Goal: Information Seeking & Learning: Learn about a topic

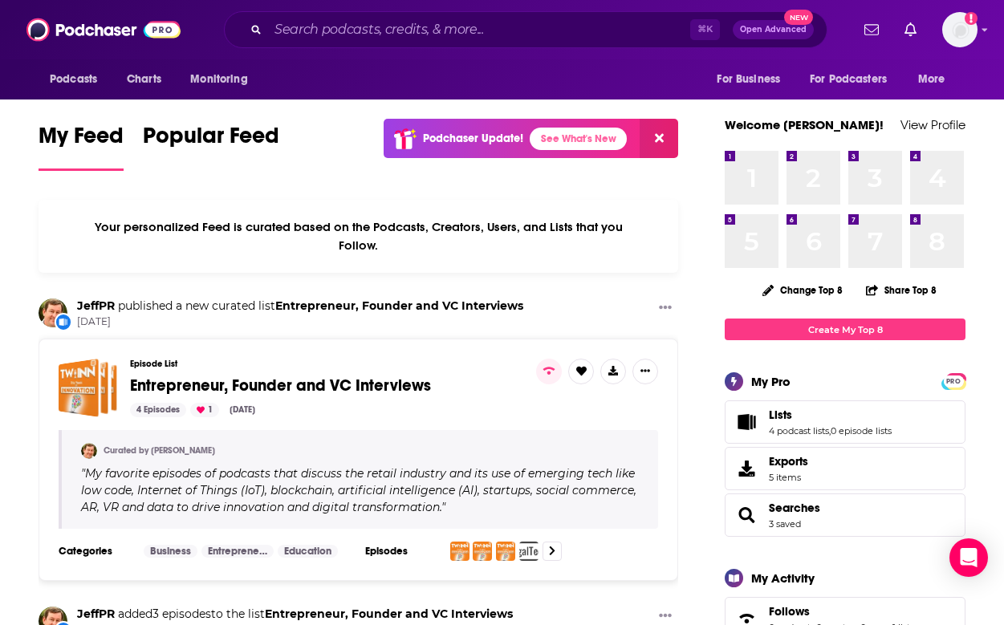
click at [568, 14] on div "⌘ K Open Advanced New" at bounding box center [525, 29] width 603 height 37
click at [536, 34] on input "Search podcasts, credits, & more..." at bounding box center [479, 30] width 422 height 26
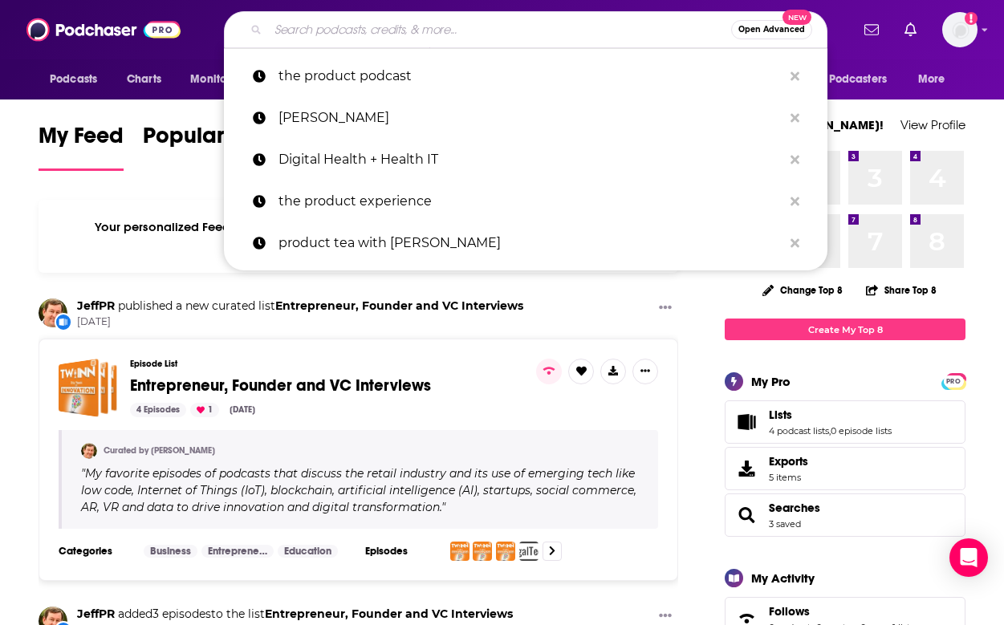
paste input "The Big Idea with [PERSON_NAME]"
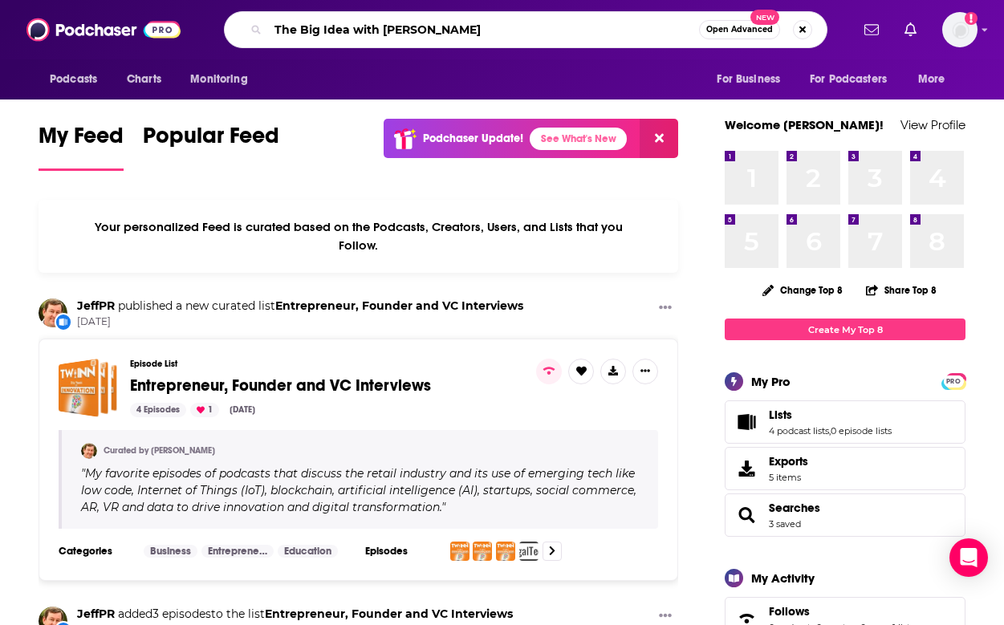
type input "The Big Idea with [PERSON_NAME]"
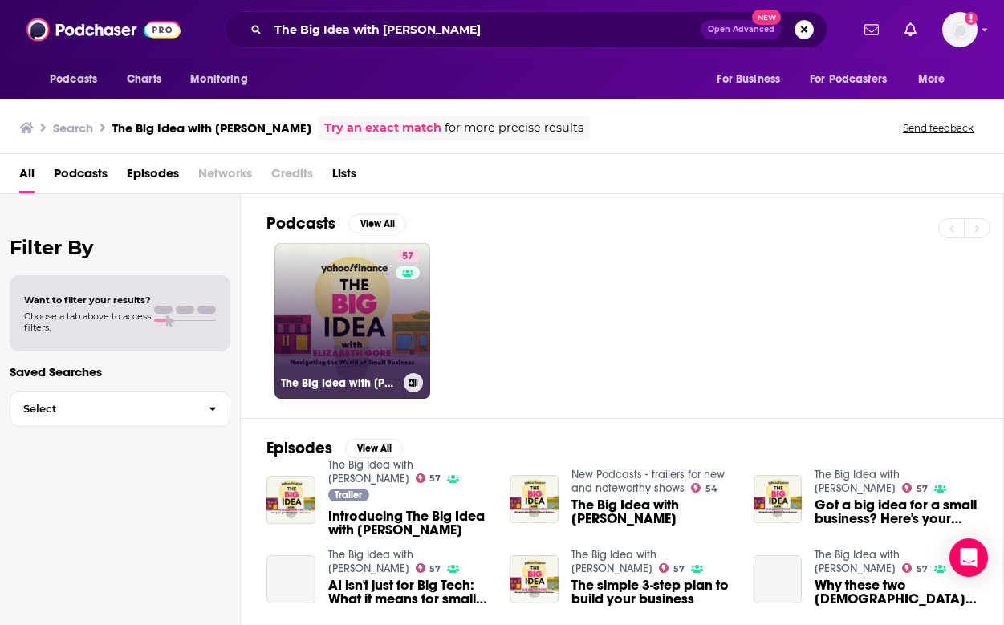
click at [379, 346] on link "57 The Big Idea with [PERSON_NAME]" at bounding box center [352, 321] width 156 height 156
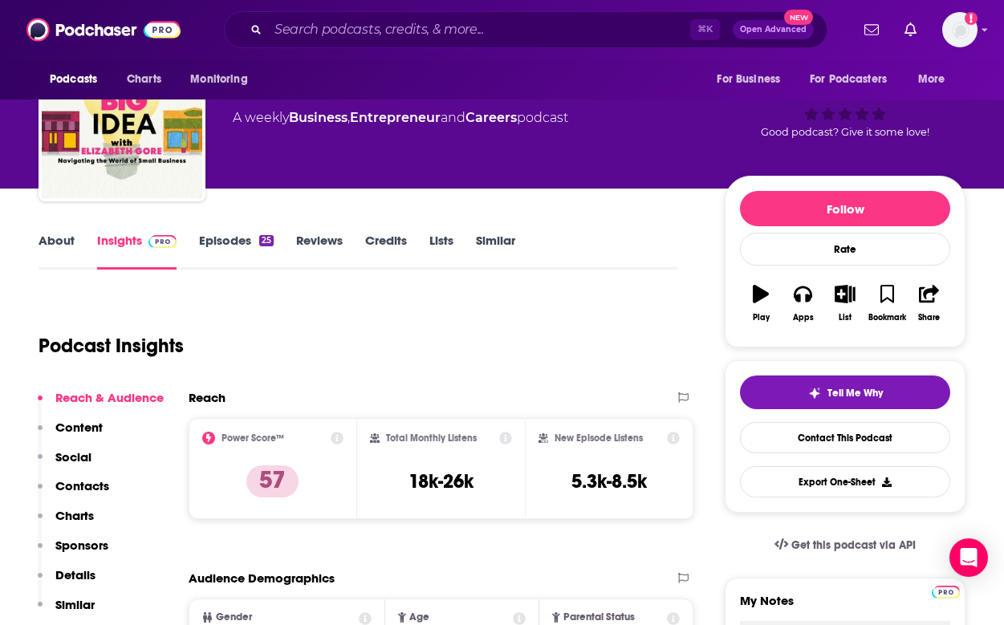
scroll to position [53, 0]
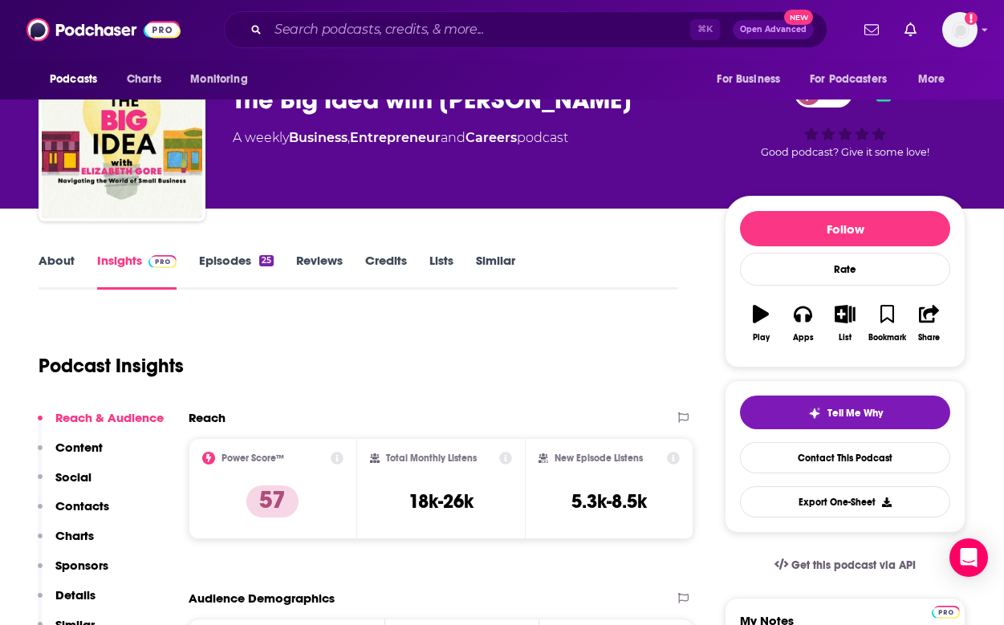
click at [229, 275] on link "Episodes 25" at bounding box center [236, 271] width 75 height 37
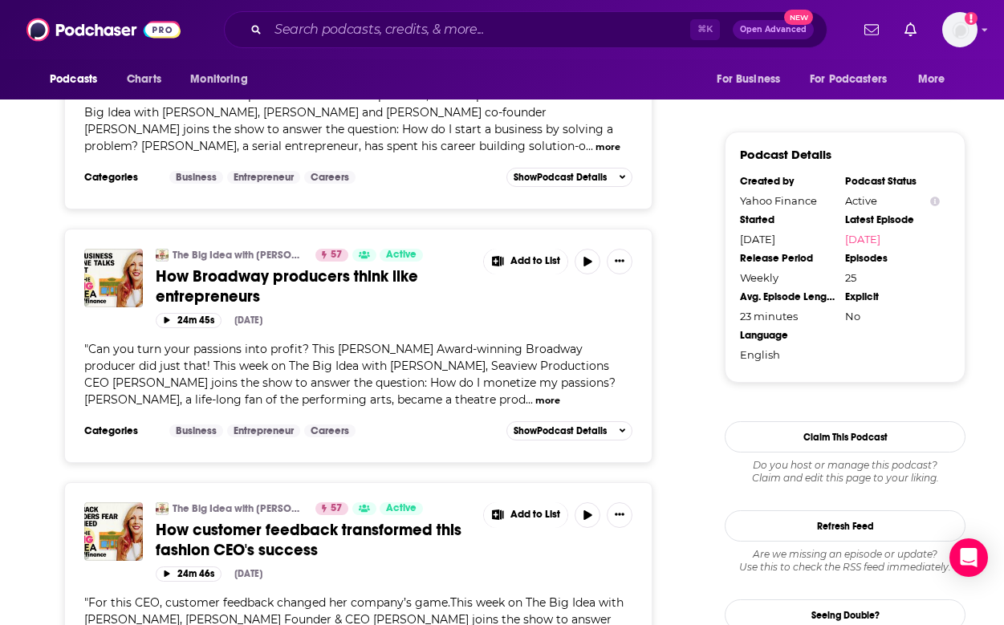
scroll to position [1570, 0]
